Goal: Book appointment/travel/reservation

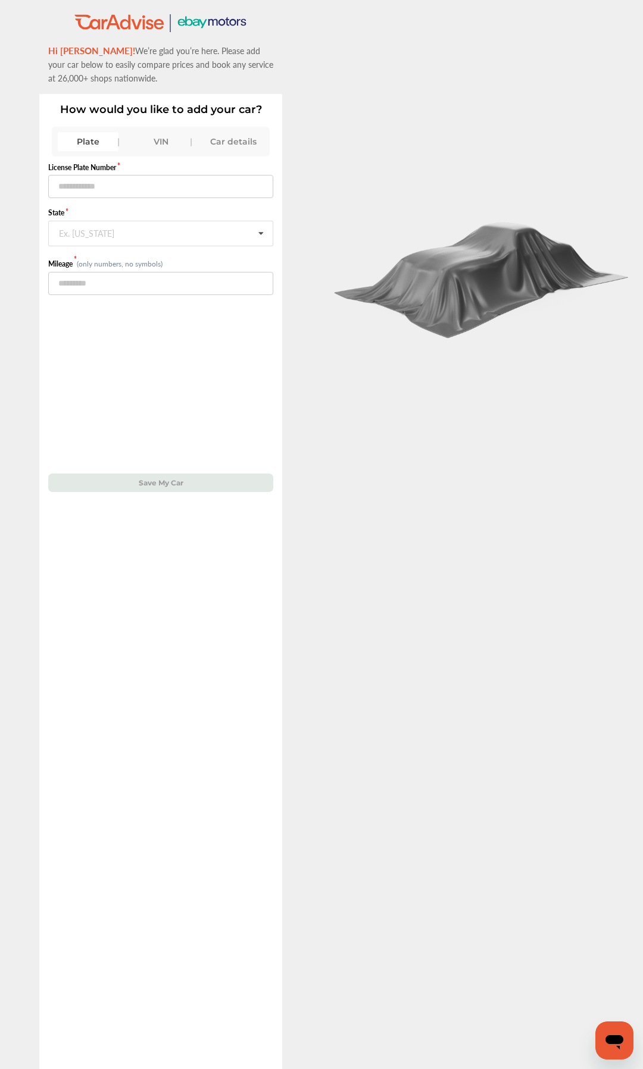
click at [161, 155] on div "Plate VIN Car details" at bounding box center [161, 142] width 218 height 30
click at [159, 149] on div "VIN" at bounding box center [160, 141] width 61 height 19
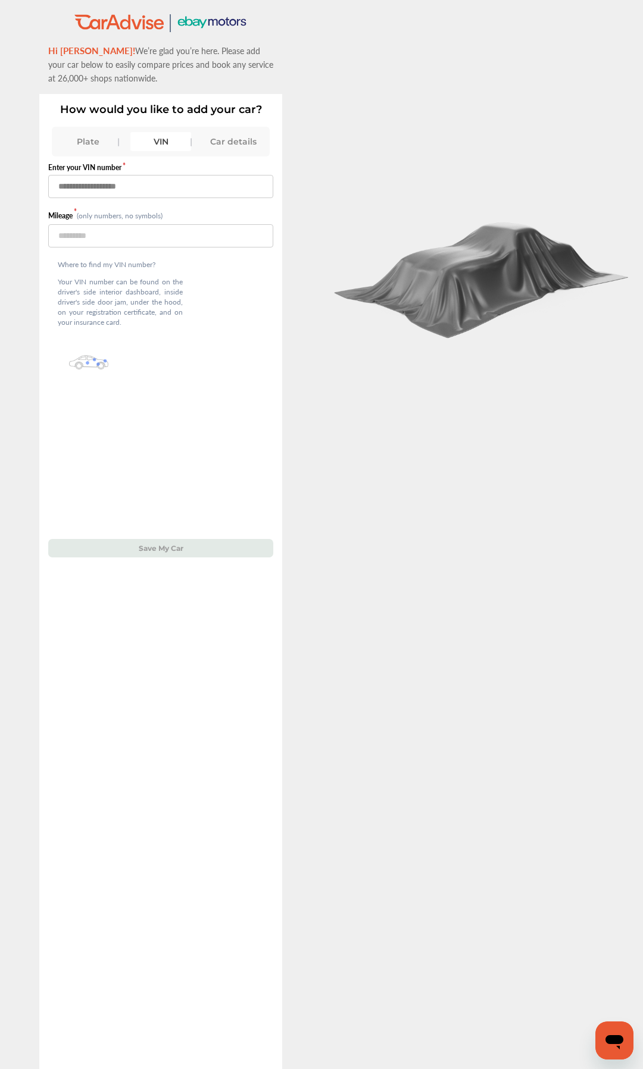
click at [218, 186] on input "text" at bounding box center [160, 186] width 225 height 23
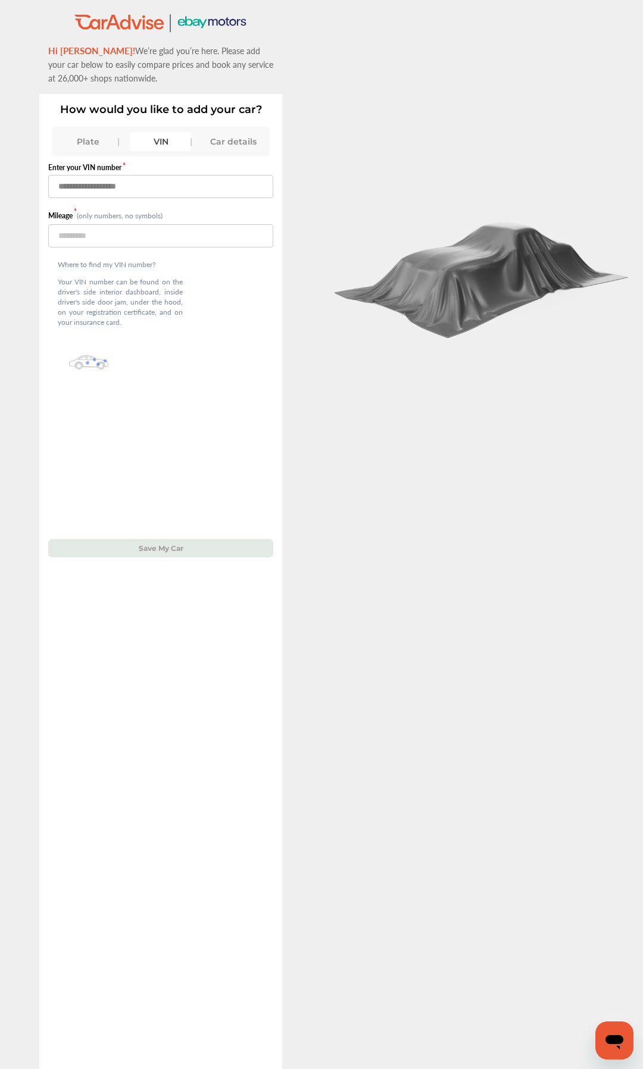
click at [218, 186] on input "text" at bounding box center [160, 186] width 225 height 23
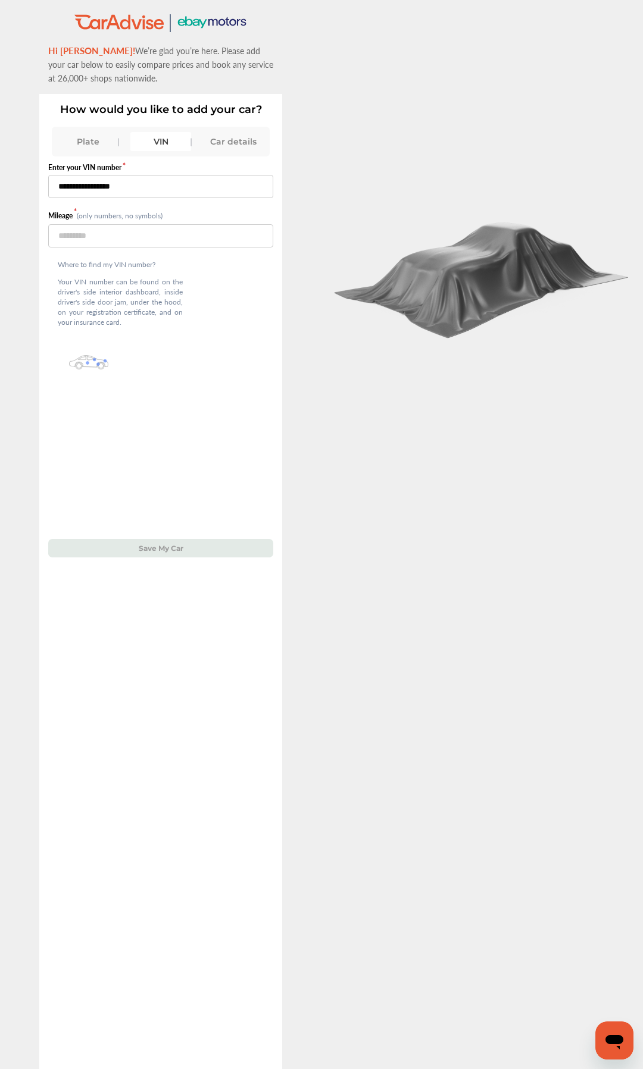
type input "**********"
click at [156, 238] on input "number" at bounding box center [160, 235] width 225 height 23
type input "****"
click at [170, 540] on div "**********" at bounding box center [160, 357] width 225 height 402
click at [165, 552] on button "Save My Car" at bounding box center [160, 548] width 225 height 18
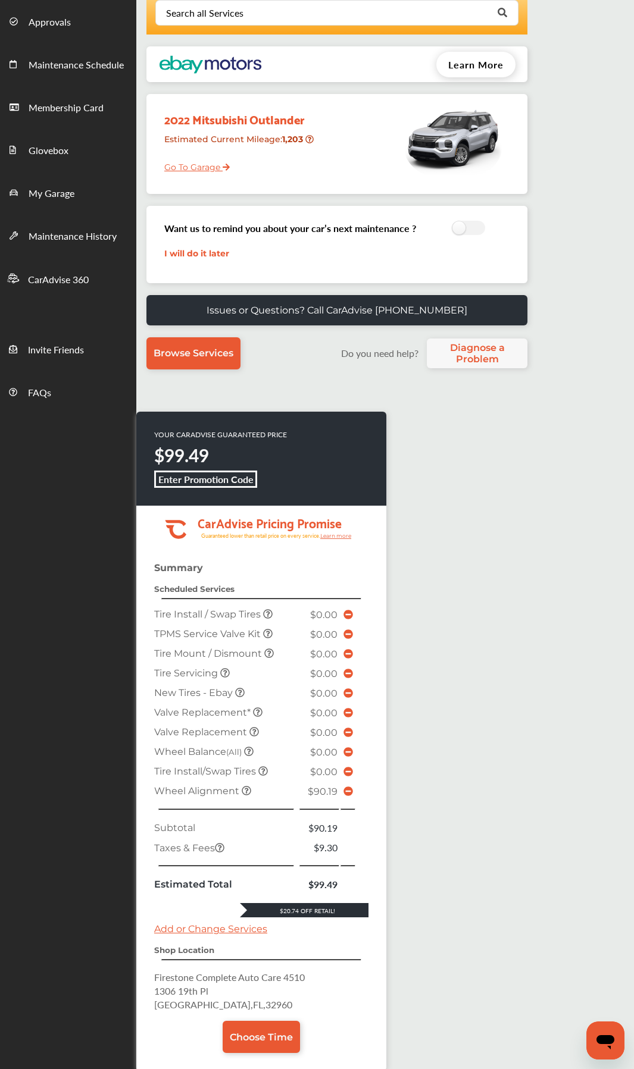
scroll to position [195, 0]
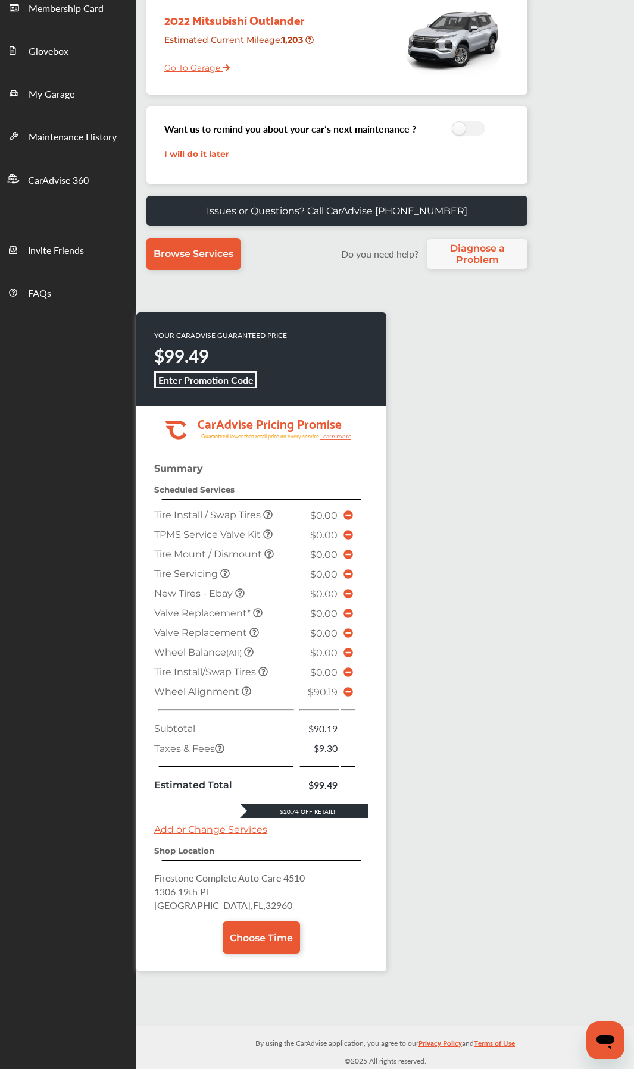
click at [347, 569] on icon at bounding box center [348, 693] width 10 height 10
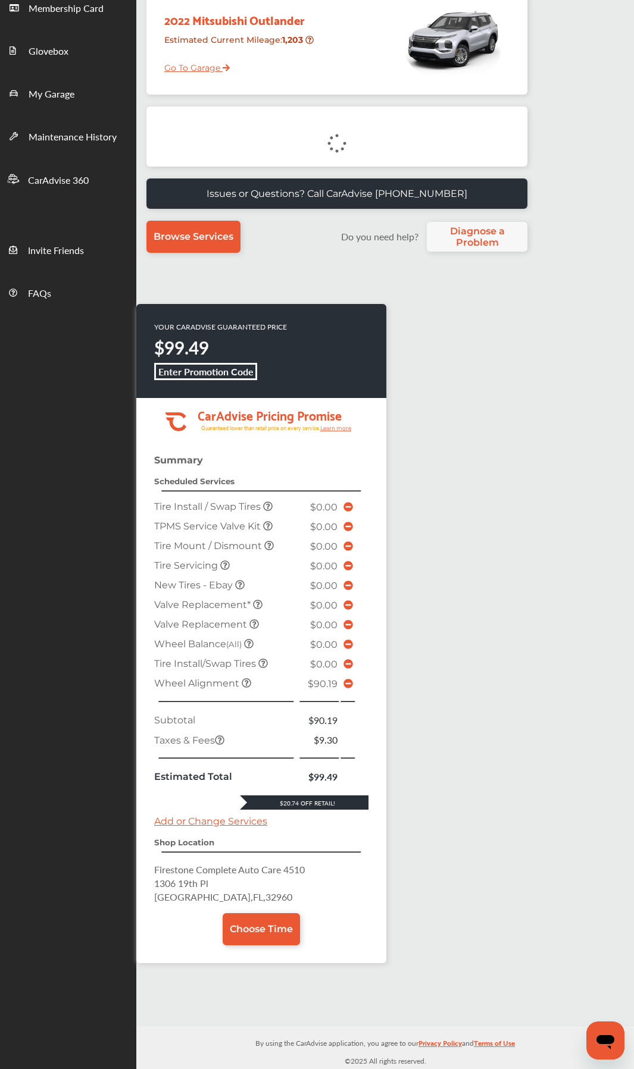
click at [446, 569] on div "YOUR CARADVISE GUARANTEED PRICE $99.49 Enter Promotion Code .cls-1 { clip-path:…" at bounding box center [326, 639] width 381 height 671
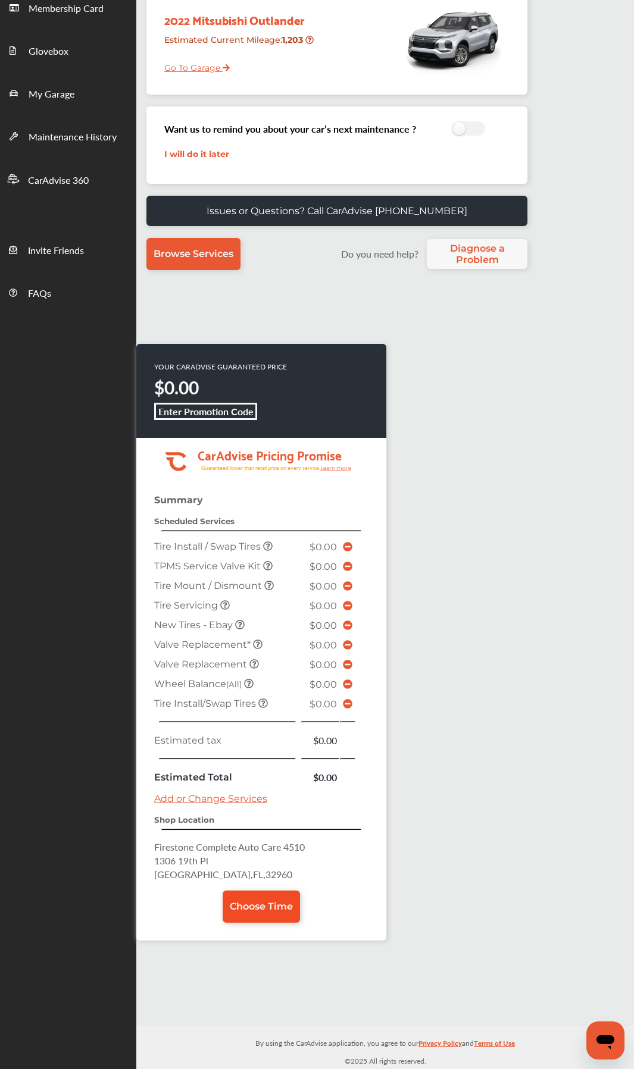
click at [280, 569] on span "Choose Time" at bounding box center [261, 906] width 63 height 11
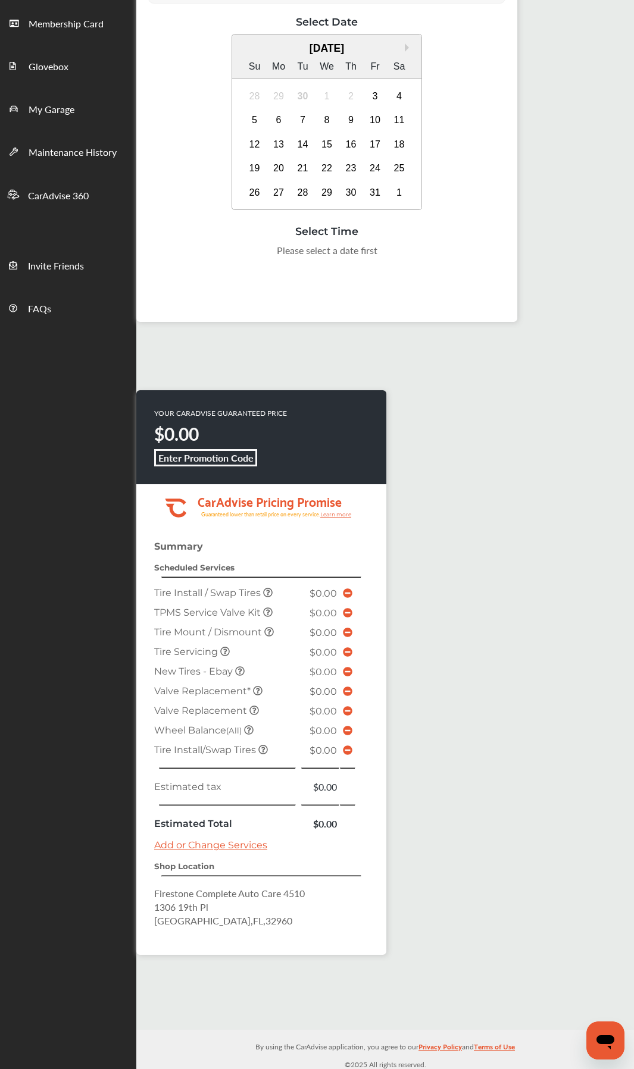
scroll to position [183, 0]
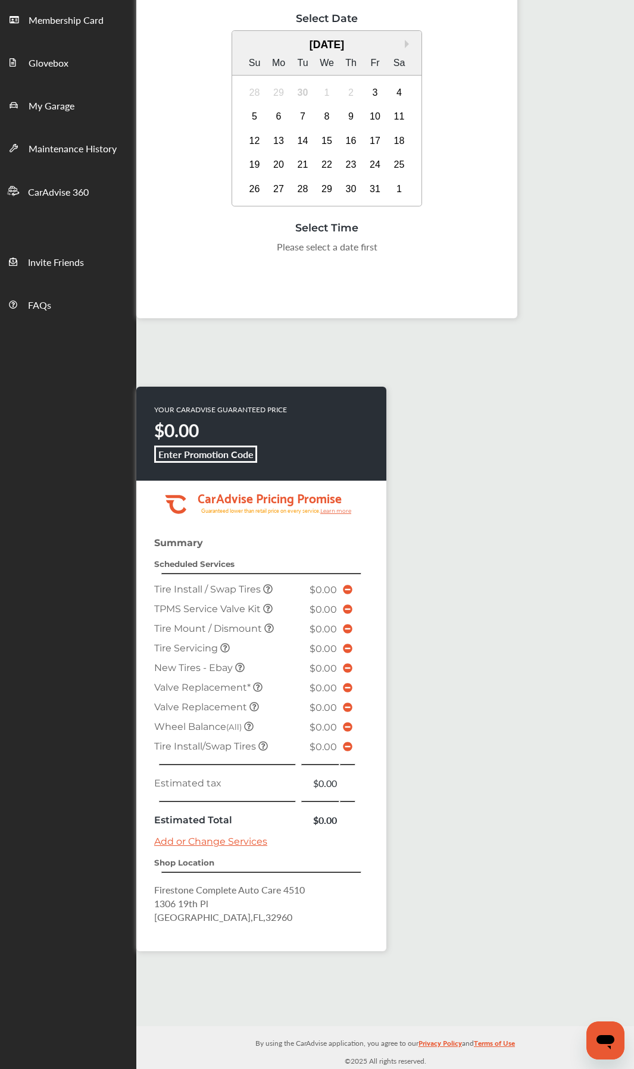
click at [392, 569] on div "YOUR CARADVISE GUARANTEED PRICE $0.00 Enter Promotion Code .cls-1 { clip-path: …" at bounding box center [326, 675] width 381 height 577
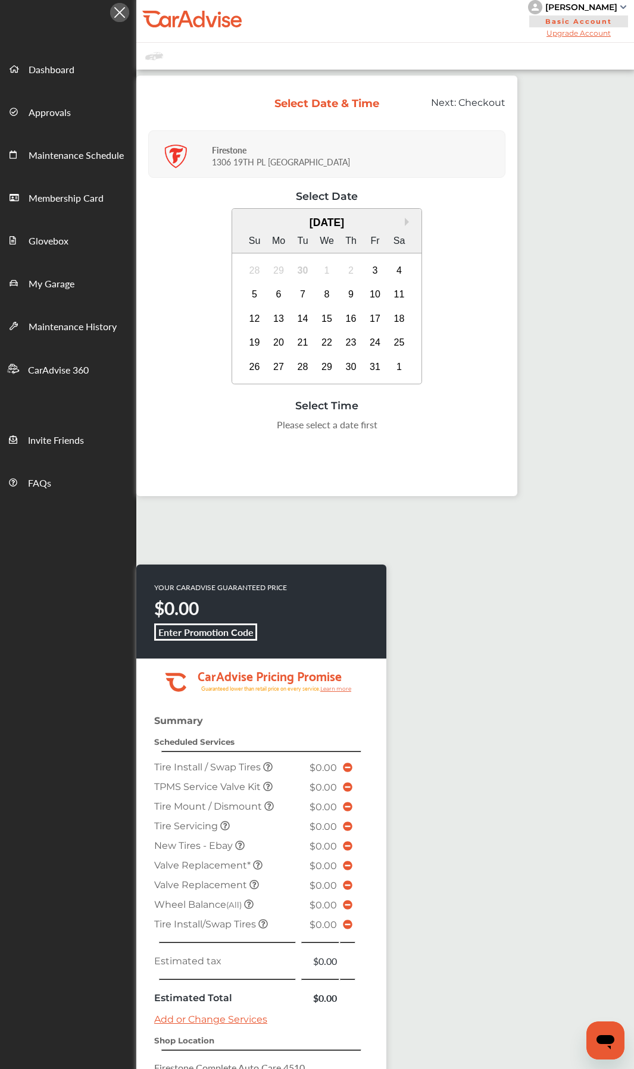
scroll to position [0, 0]
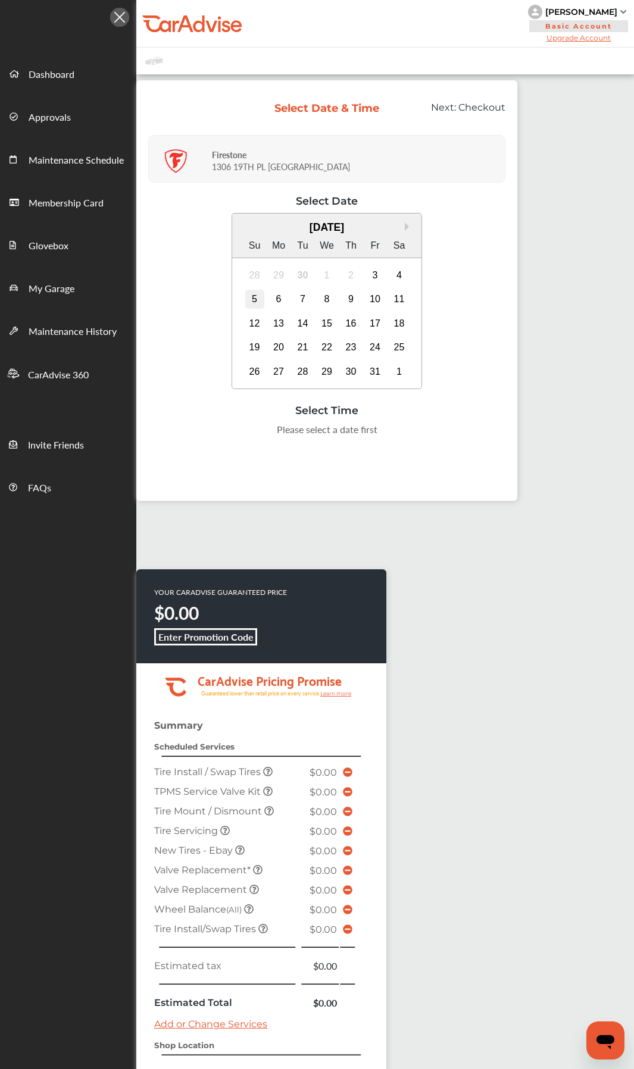
click at [252, 299] on div "5" at bounding box center [254, 299] width 19 height 19
click at [196, 436] on div "9:00 AM" at bounding box center [207, 432] width 56 height 21
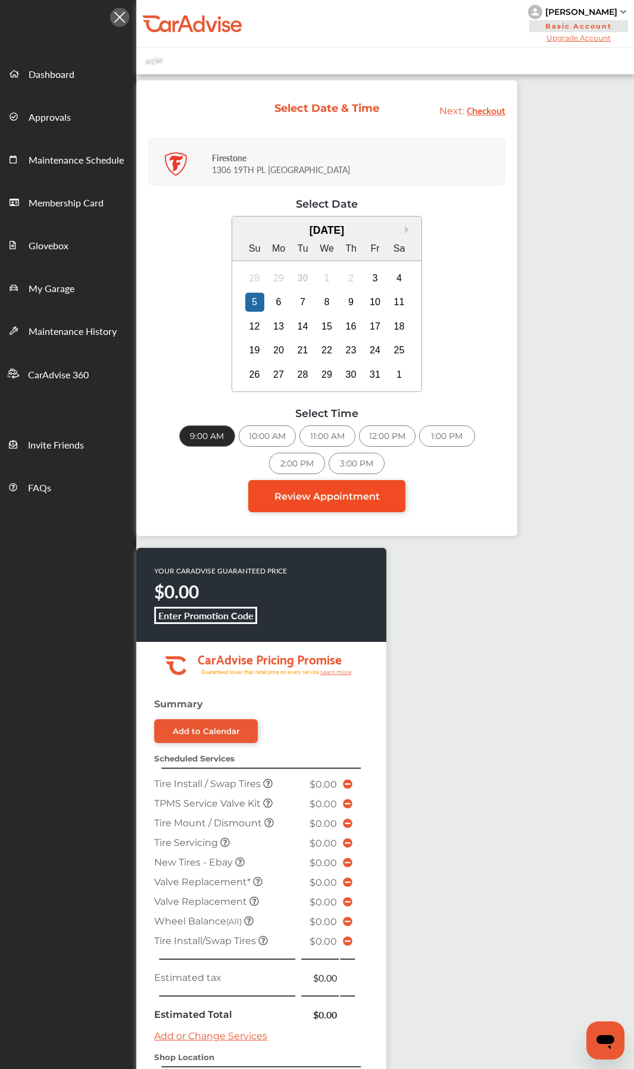
click at [366, 503] on link "Review Appointment" at bounding box center [326, 496] width 157 height 32
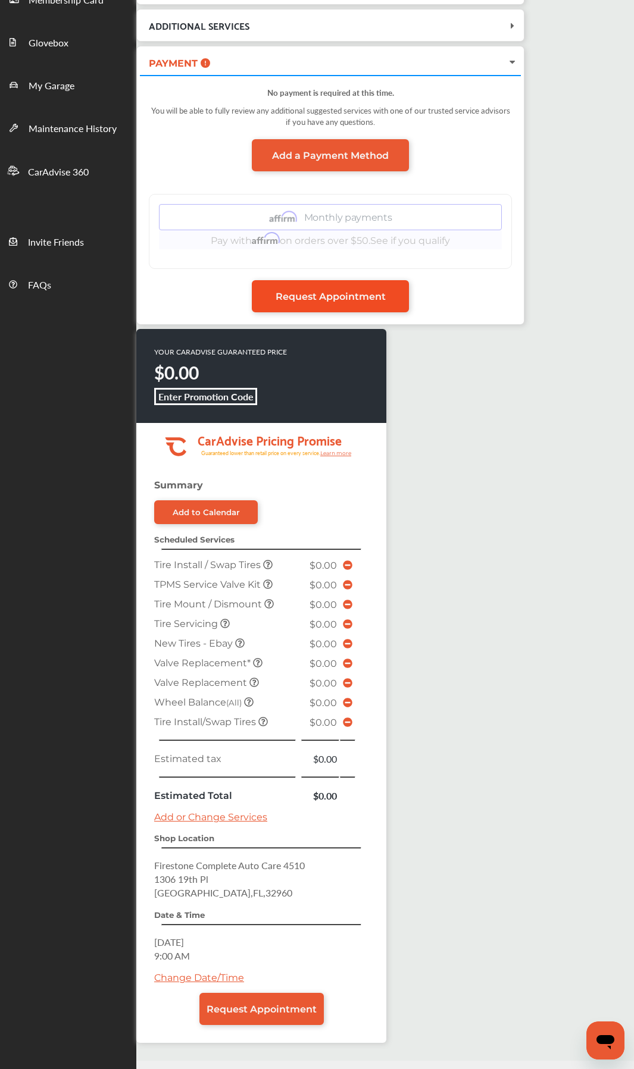
scroll to position [237, 0]
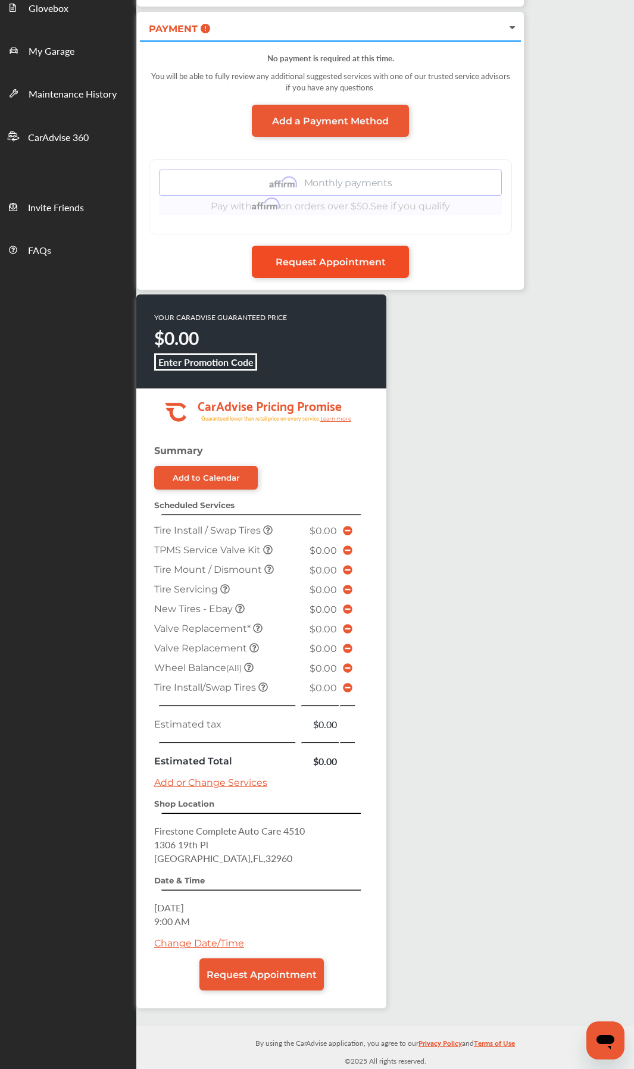
click at [356, 265] on span "Request Appointment" at bounding box center [330, 261] width 110 height 11
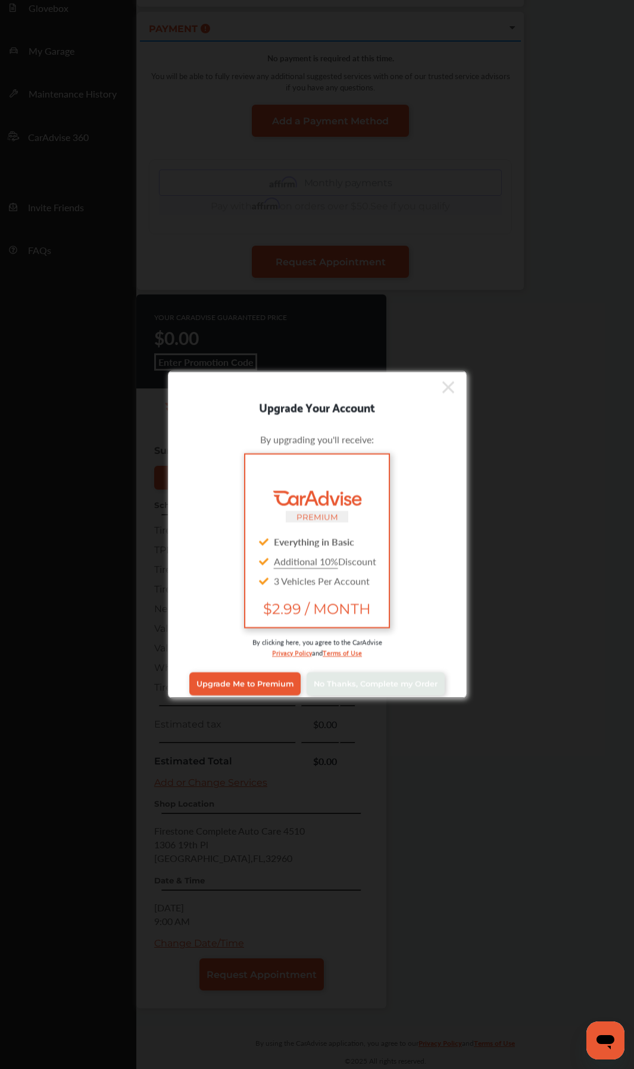
click at [442, 387] on icon at bounding box center [448, 387] width 12 height 12
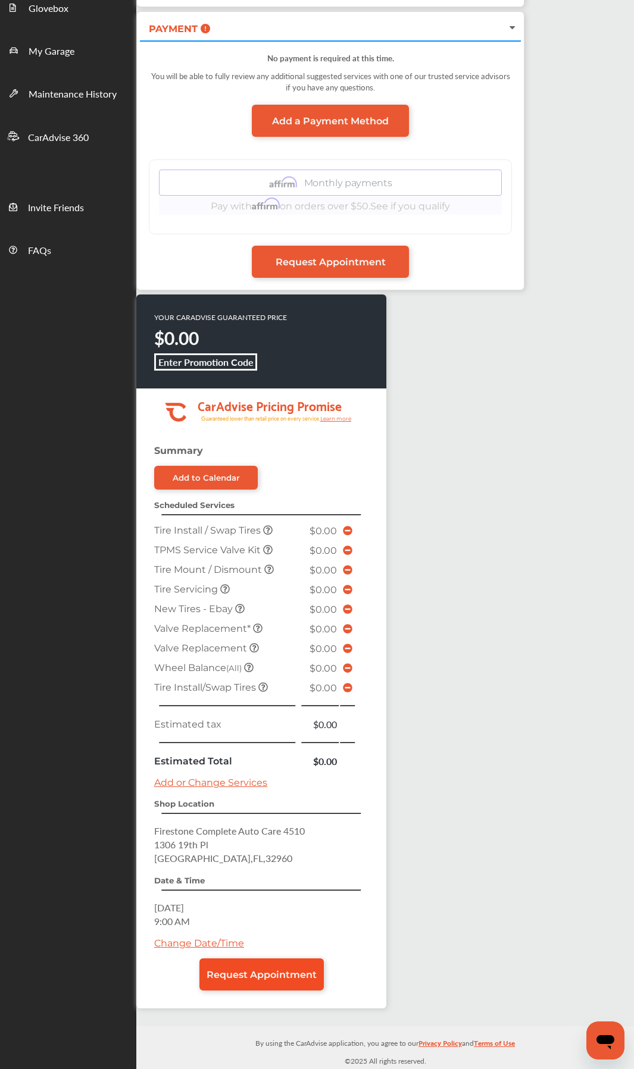
click at [262, 569] on span "Request Appointment" at bounding box center [261, 974] width 110 height 11
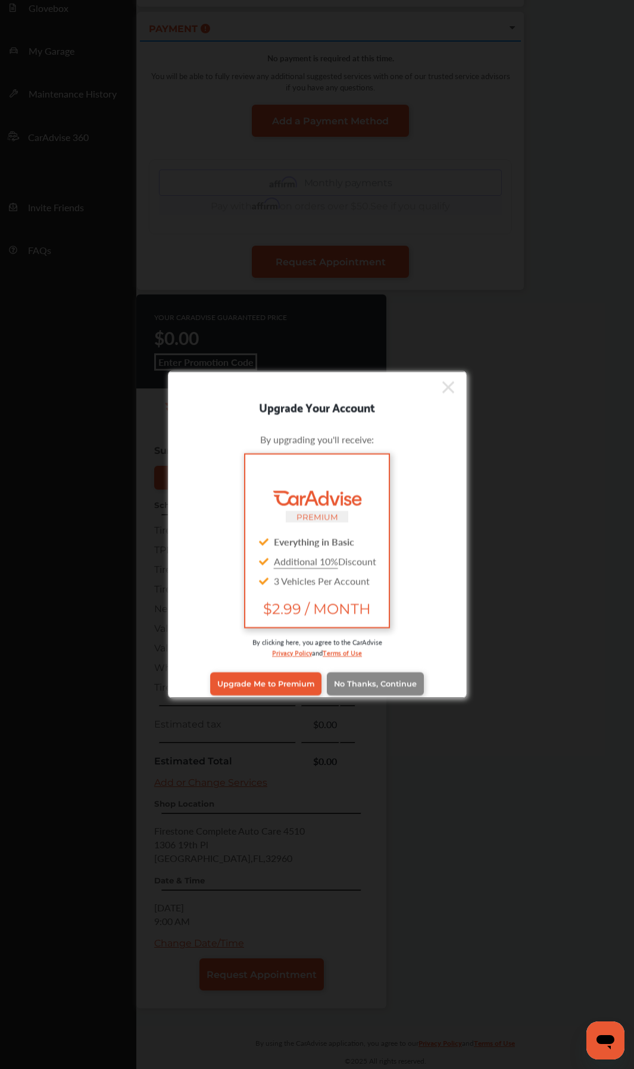
click at [394, 569] on span "No Thanks, Continue" at bounding box center [375, 684] width 83 height 9
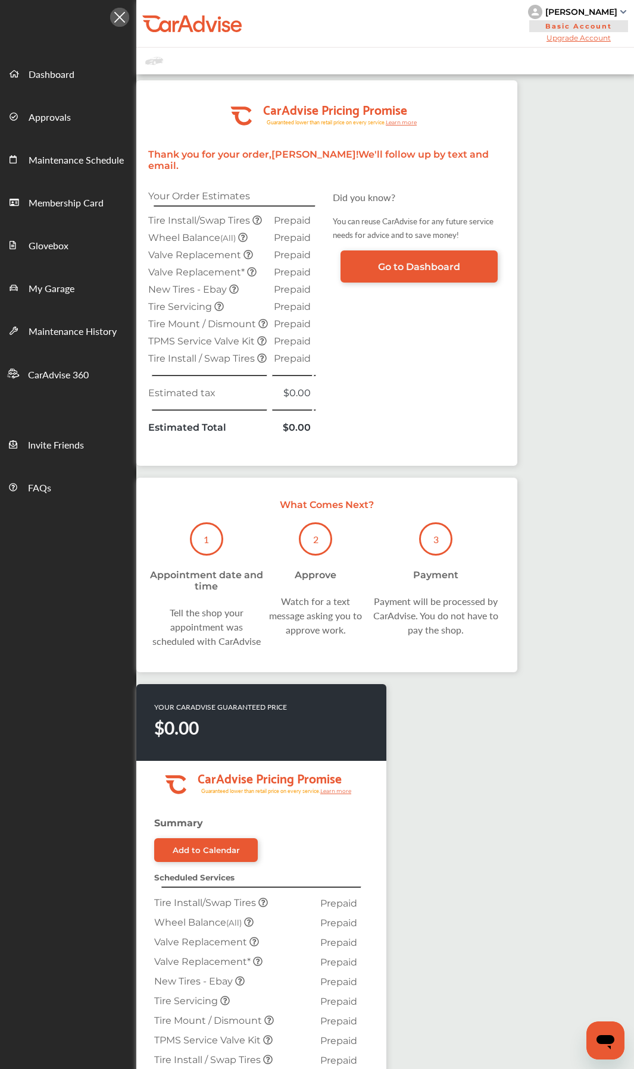
click at [440, 569] on div "YOUR CARADVISE GUARANTEED PRICE $0.00 .cls-1 { clip-path: url(#clip-Pricing_Pro…" at bounding box center [326, 1026] width 381 height 684
